Goal: Communication & Community: Participate in discussion

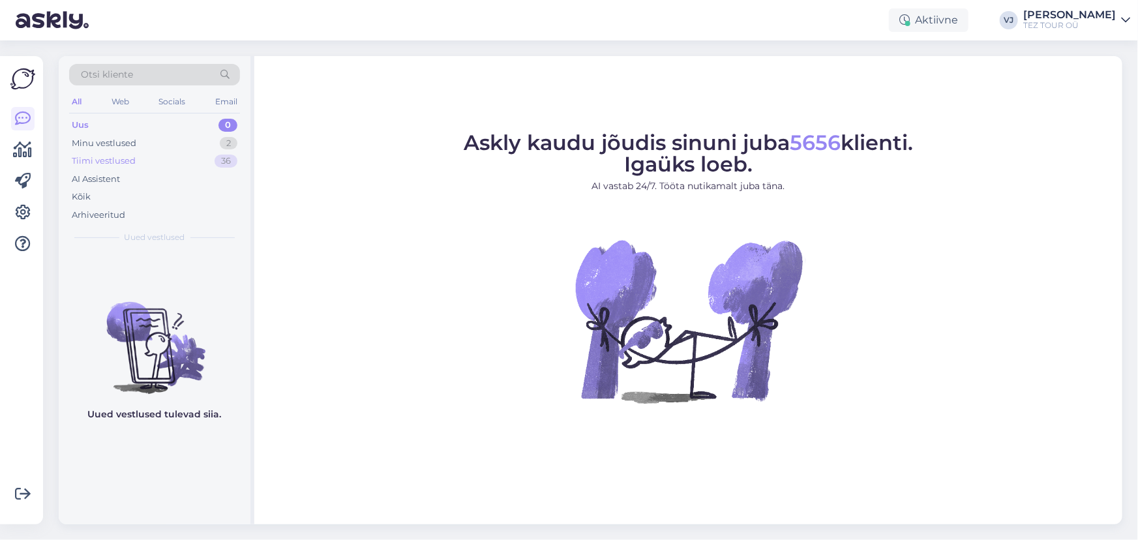
click at [115, 159] on div "Tiimi vestlused" at bounding box center [104, 161] width 64 height 13
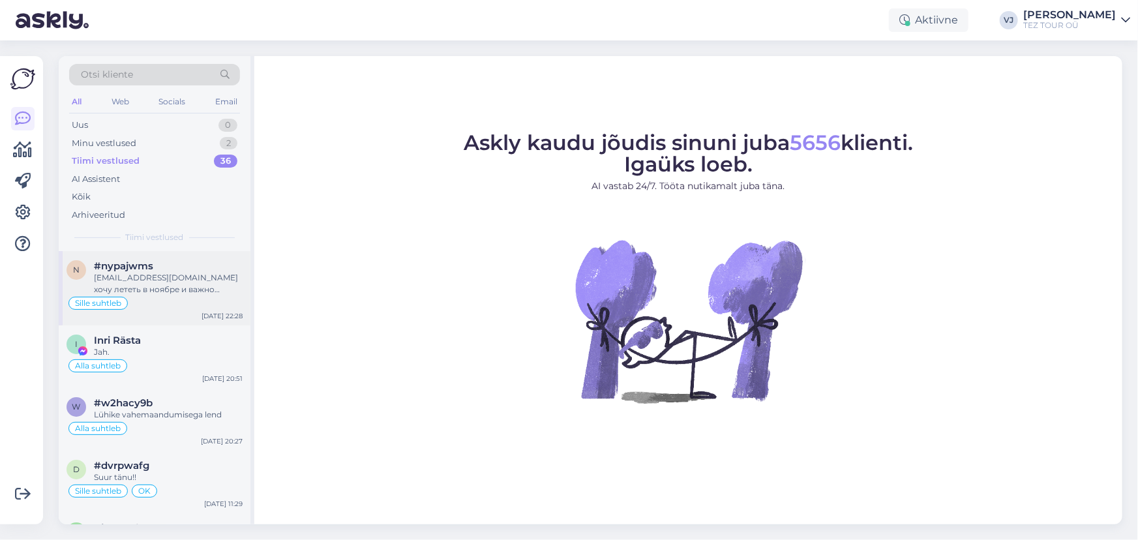
click at [203, 322] on div "n #nypajwms a_neboyan@ukr.net хочу лететь в ноябре и важно посмотреть пирамиды …" at bounding box center [155, 288] width 192 height 74
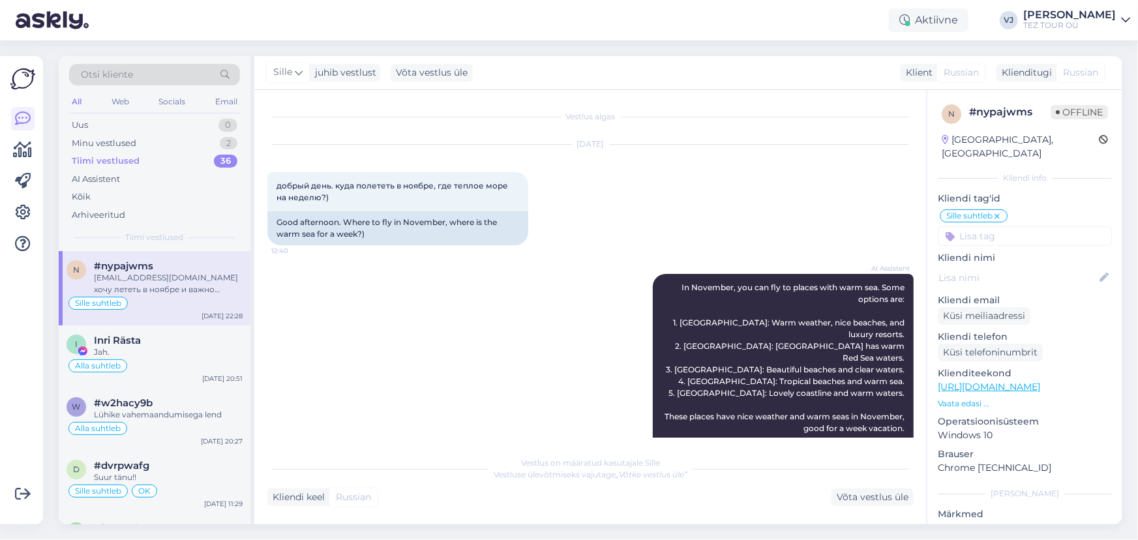
scroll to position [1068, 0]
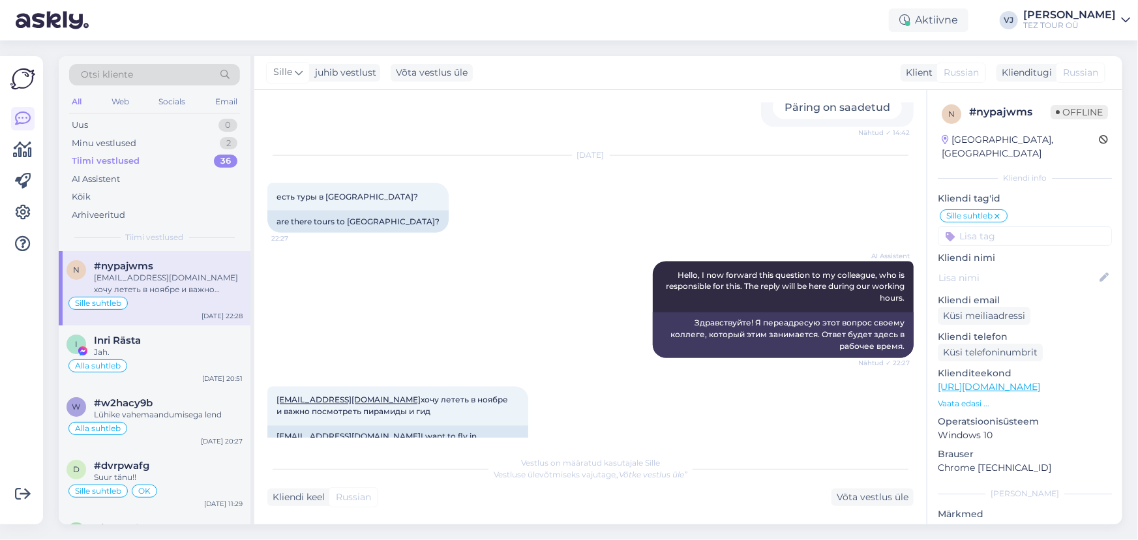
click at [202, 297] on div "Sille suhtleb" at bounding box center [155, 303] width 176 height 16
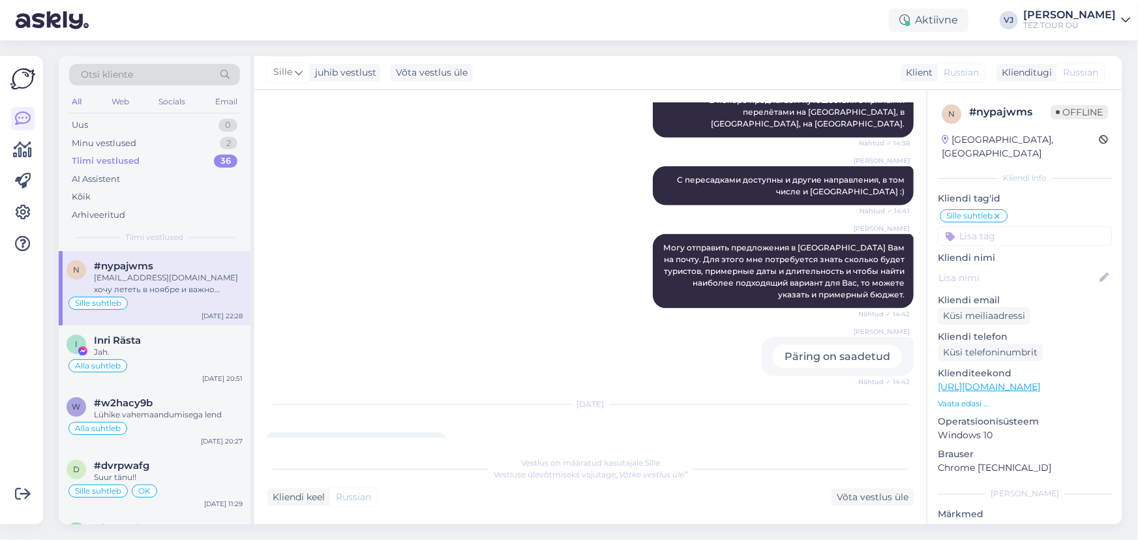
scroll to position [821, 0]
